Goal: Find specific fact: Find specific fact

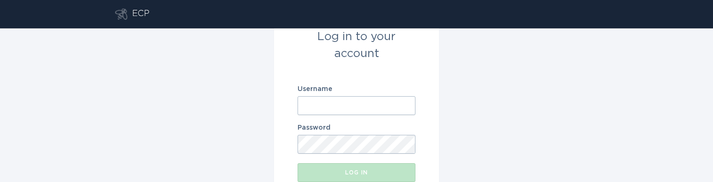
click at [340, 98] on input "Username" at bounding box center [357, 105] width 118 height 19
paste input "[EMAIL_ADDRESS][DOMAIN_NAME]"
type input "[EMAIL_ADDRESS][DOMAIN_NAME]"
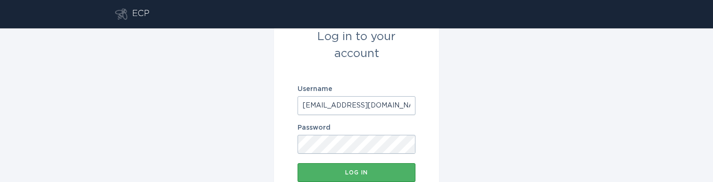
click at [329, 173] on div "Log in" at bounding box center [356, 173] width 108 height 6
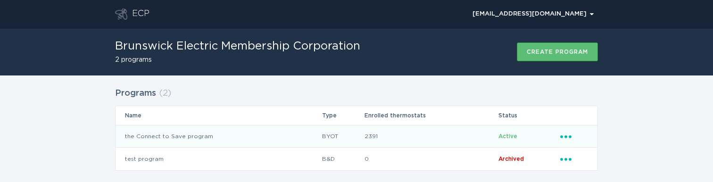
click at [565, 134] on icon "Ellipsis" at bounding box center [566, 135] width 13 height 8
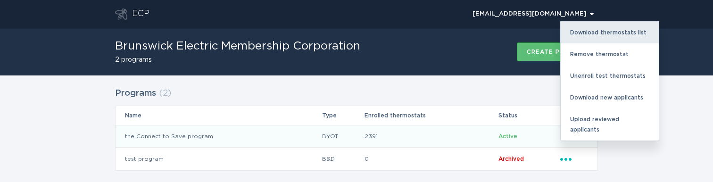
click at [599, 32] on div "Download thermostats list" at bounding box center [610, 33] width 98 height 22
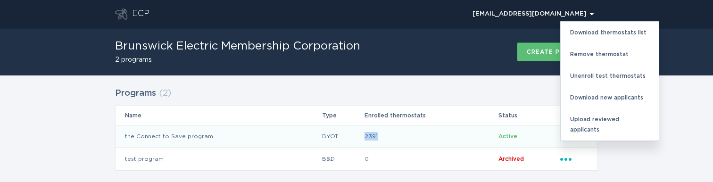
drag, startPoint x: 375, startPoint y: 138, endPoint x: 361, endPoint y: 138, distance: 14.1
click at [364, 138] on td "2391" at bounding box center [431, 136] width 134 height 23
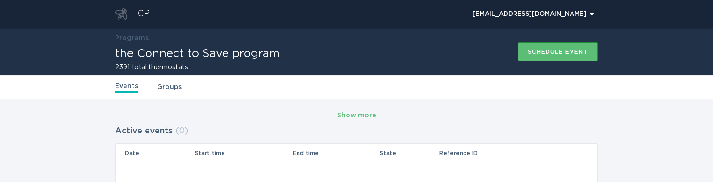
click at [125, 67] on h2 "2391 total thermostats" at bounding box center [197, 67] width 165 height 7
copy h2 "2391"
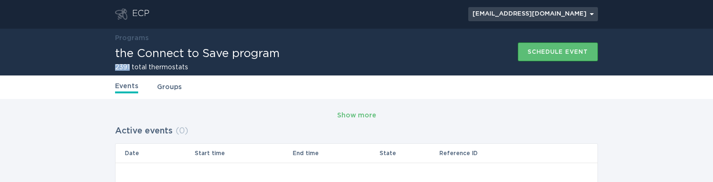
click at [568, 13] on div "[EMAIL_ADDRESS][DOMAIN_NAME] Chevron" at bounding box center [533, 14] width 121 height 6
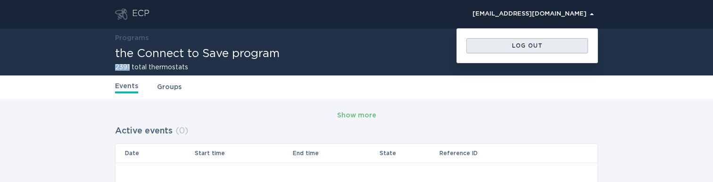
click at [529, 44] on div "Log out" at bounding box center [527, 46] width 112 height 6
